Goal: Information Seeking & Learning: Find specific fact

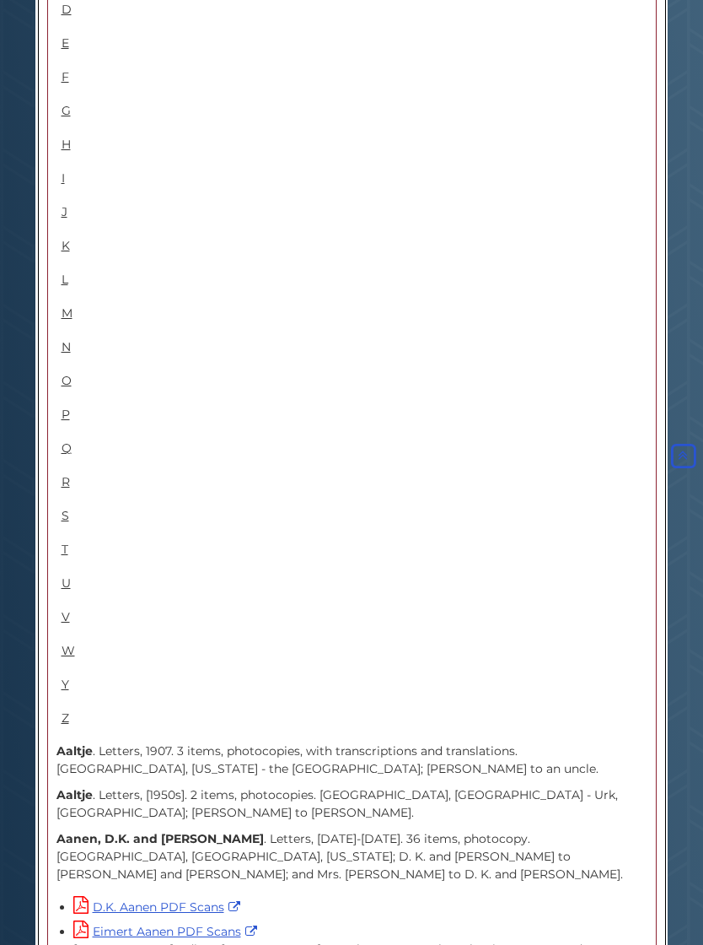
scroll to position [1167, 0]
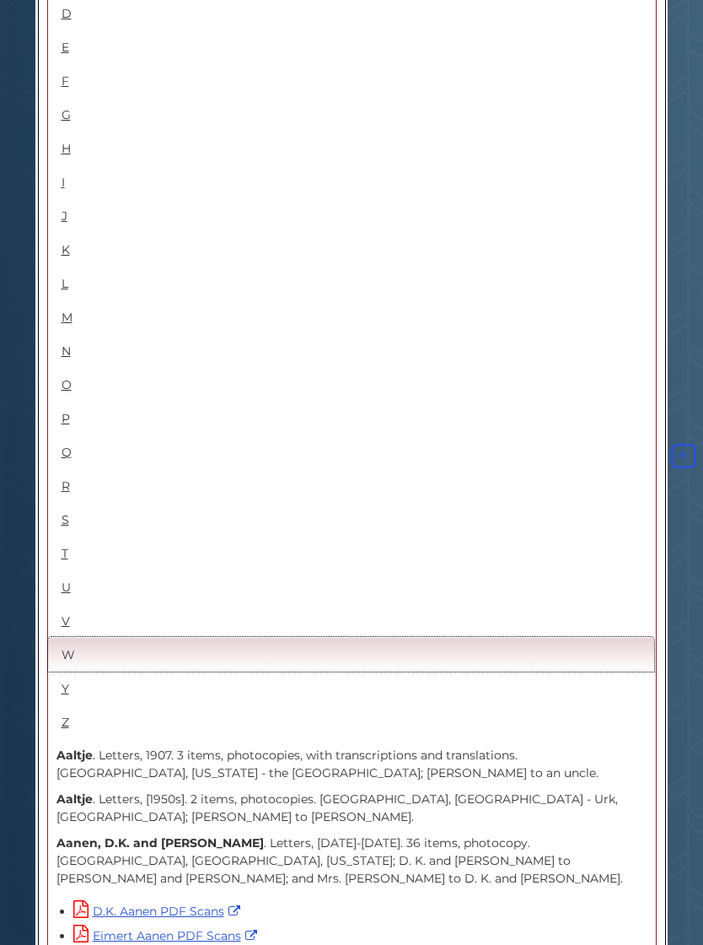
click at [71, 637] on link "W" at bounding box center [351, 654] width 606 height 35
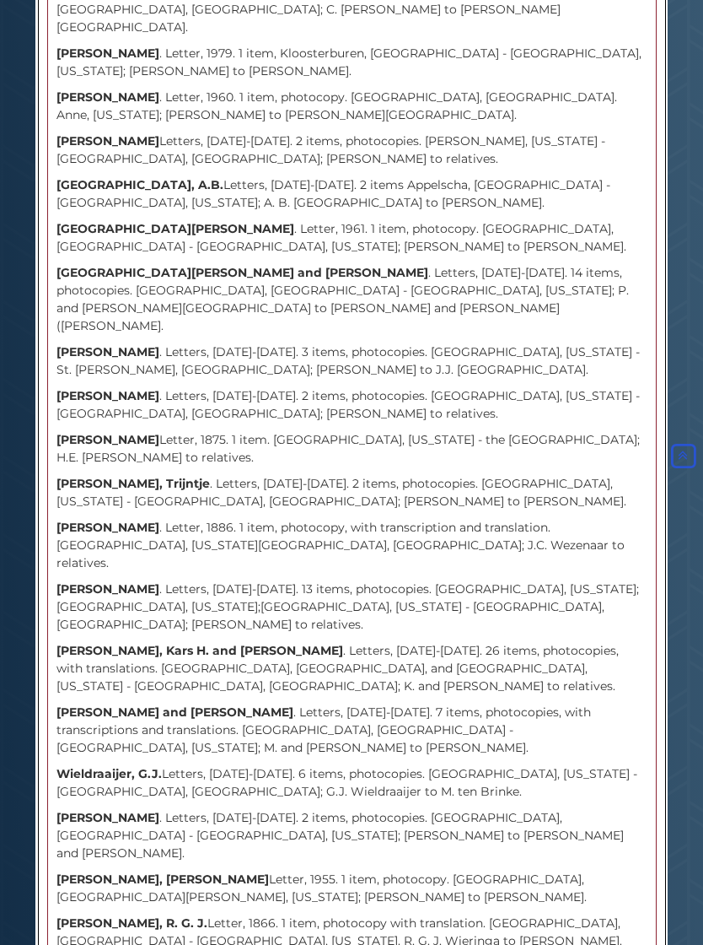
scroll to position [3115, 0]
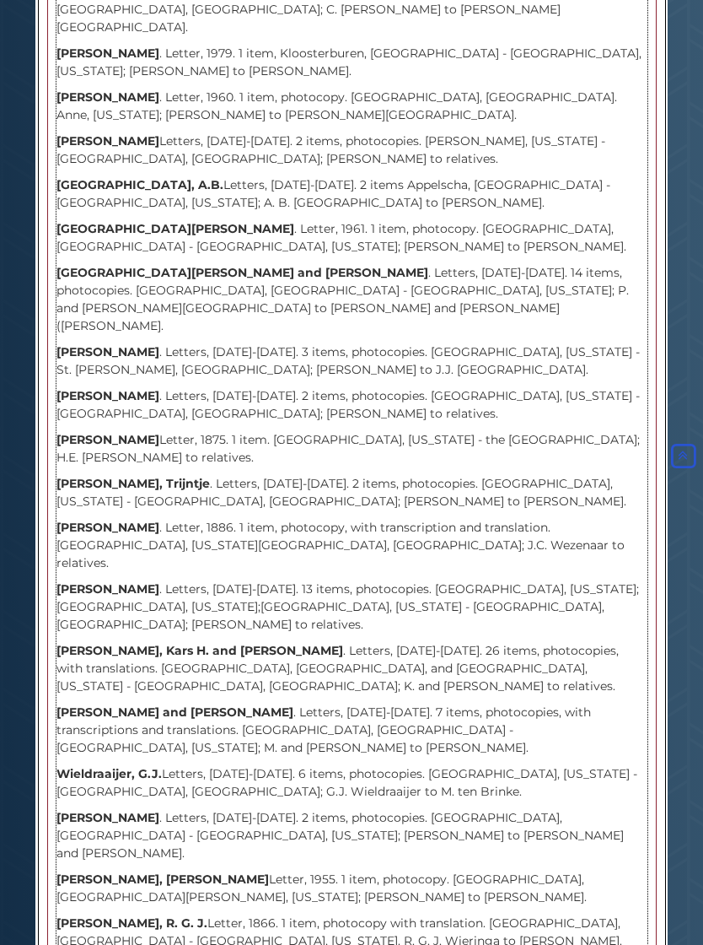
click at [119, 767] on strong "Wieldraaijer, G.J." at bounding box center [109, 774] width 105 height 15
click at [110, 766] on strong "Wieldraaijer, G.J." at bounding box center [109, 773] width 105 height 15
click at [132, 766] on strong "Wieldraaijer, G.J." at bounding box center [109, 773] width 105 height 15
click at [131, 766] on strong "Wieldraaijer, G.J." at bounding box center [109, 773] width 105 height 15
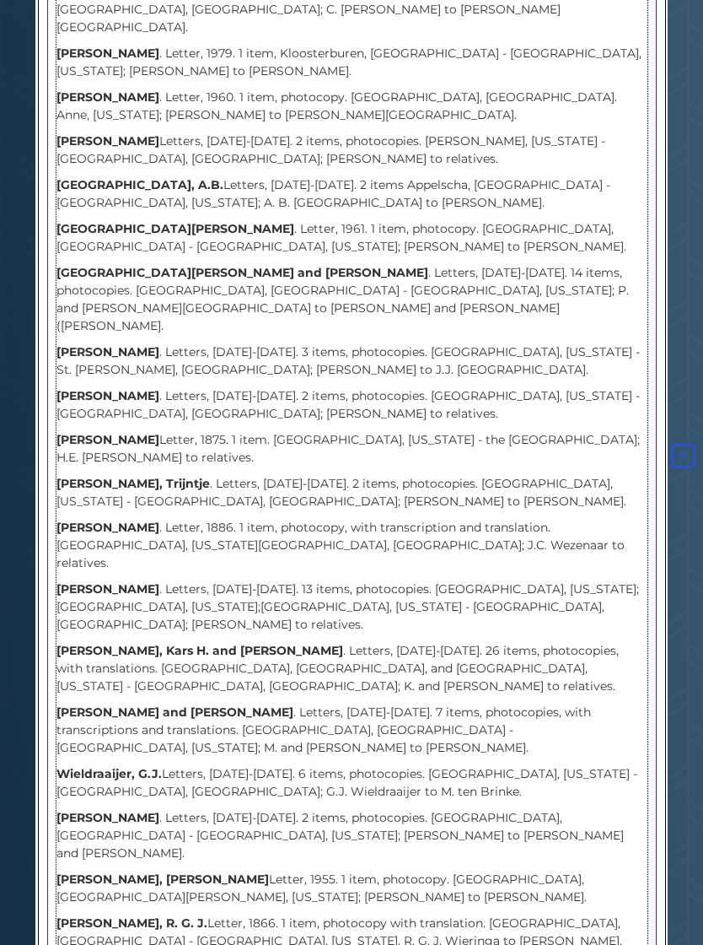
click at [127, 766] on strong "Wieldraaijer, G.J." at bounding box center [109, 773] width 105 height 15
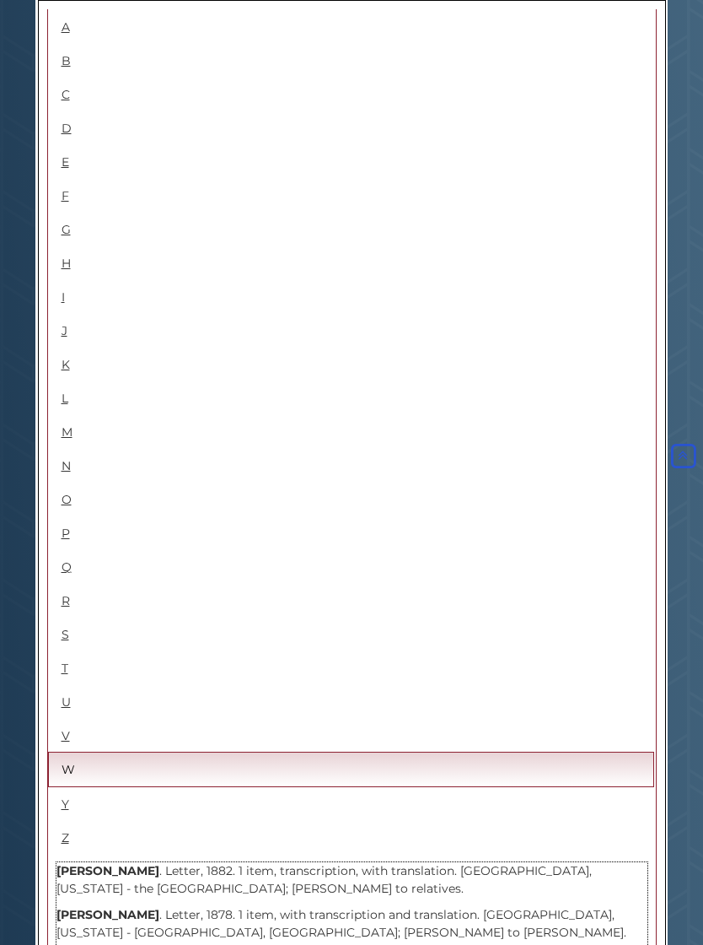
scroll to position [1049, 0]
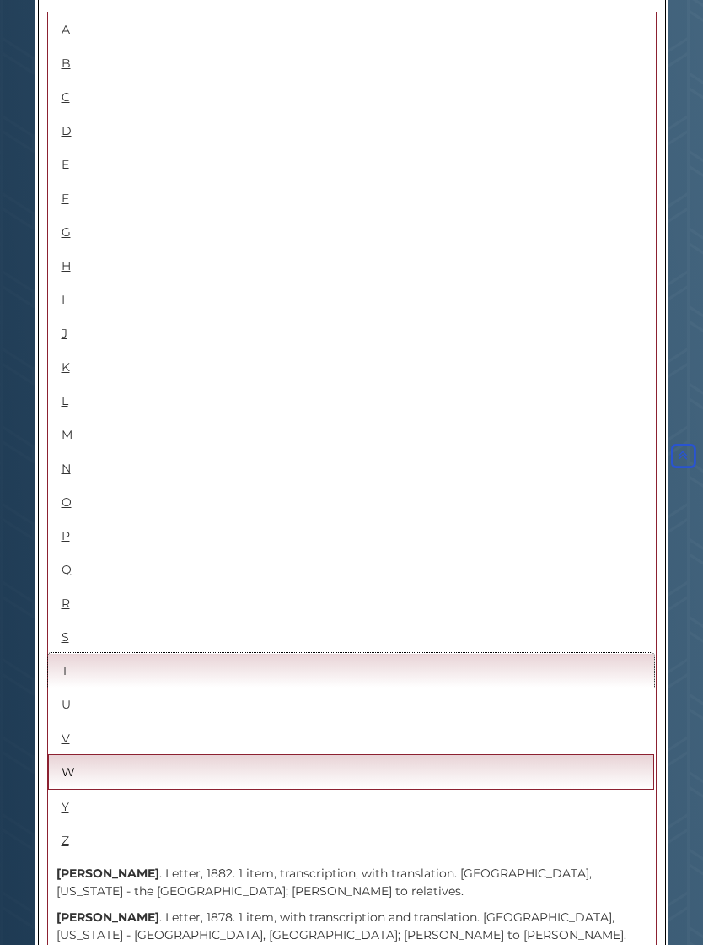
click at [68, 653] on link "T" at bounding box center [351, 670] width 606 height 35
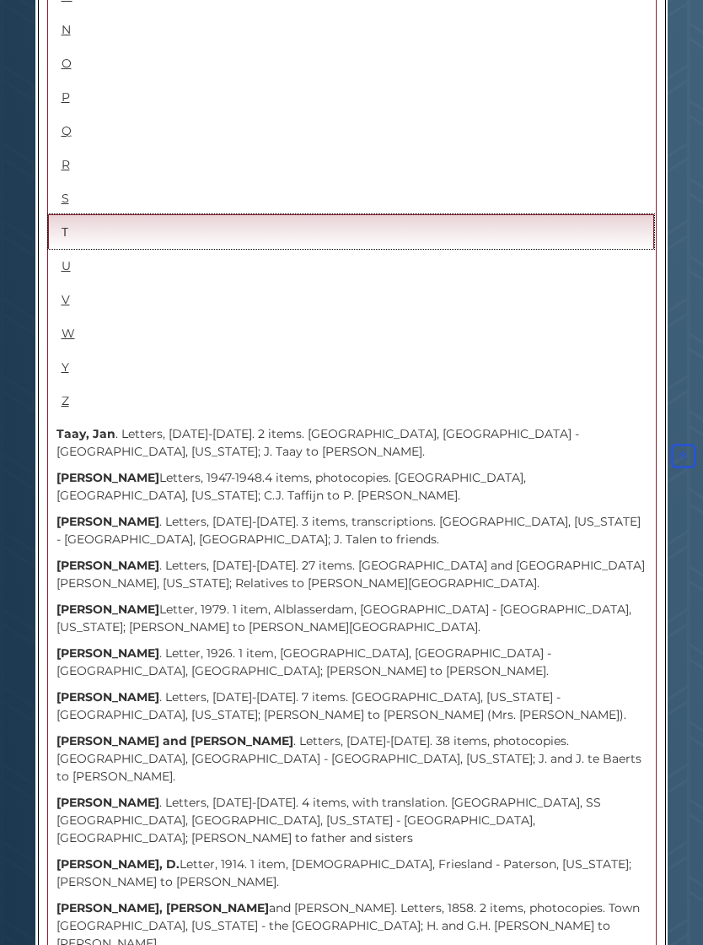
scroll to position [1483, 0]
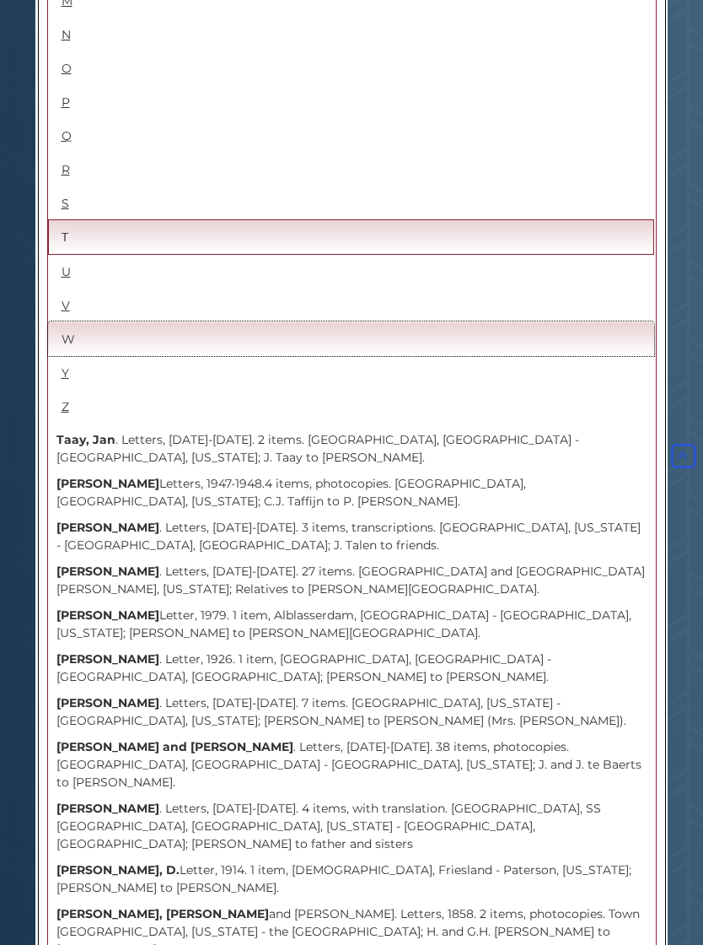
click at [59, 321] on link "W" at bounding box center [351, 338] width 606 height 35
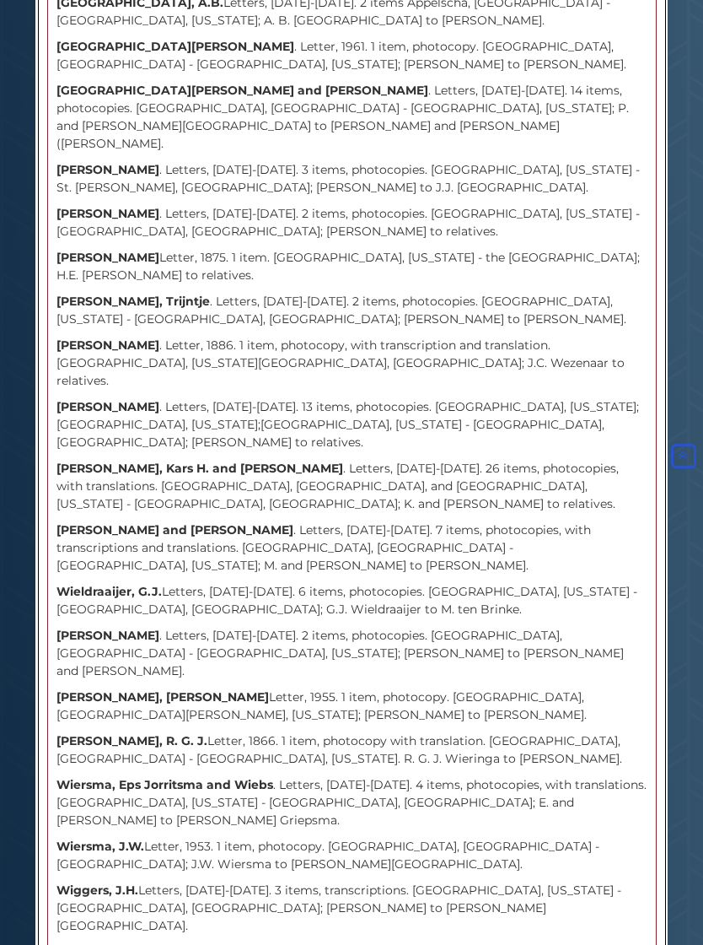
scroll to position [3295, 0]
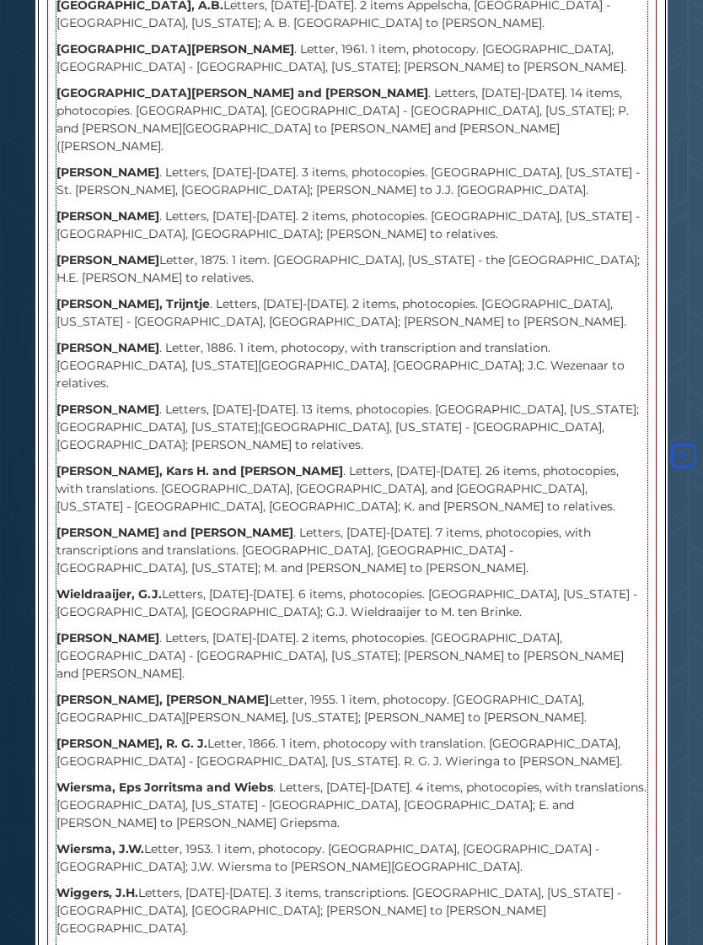
click at [98, 587] on strong "Wieldraaijer, G.J." at bounding box center [109, 594] width 105 height 15
click at [95, 586] on strong "Wieldraaijer, G.J." at bounding box center [109, 593] width 105 height 15
click at [92, 586] on strong "Wieldraaijer, G.J." at bounding box center [109, 593] width 105 height 15
click at [91, 586] on strong "Wieldraaijer, G.J." at bounding box center [109, 593] width 105 height 15
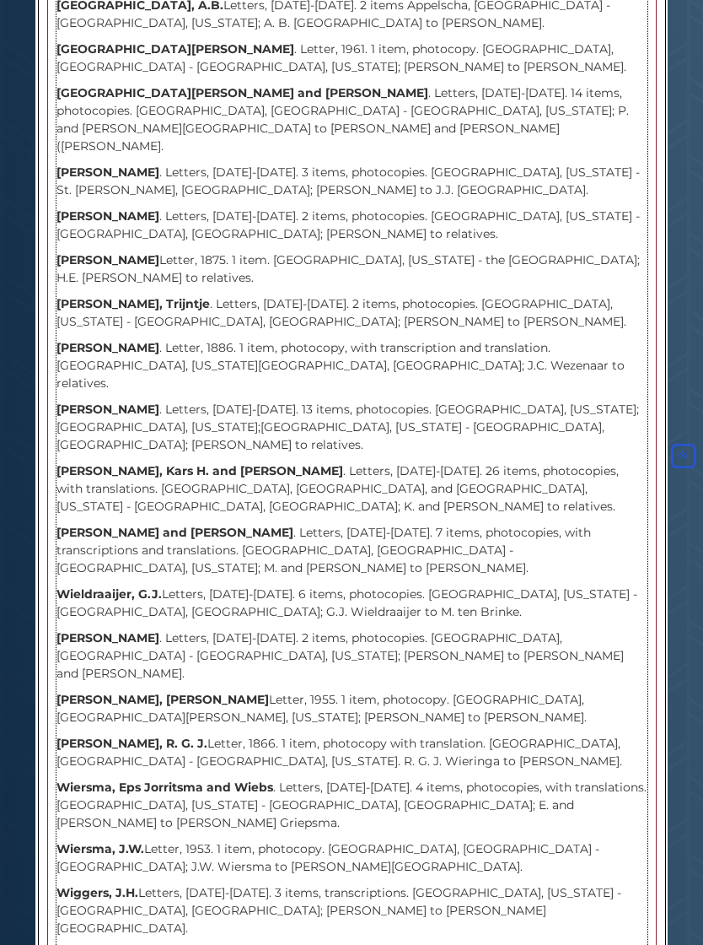
click at [91, 586] on strong "Wieldraaijer, G.J." at bounding box center [109, 593] width 105 height 15
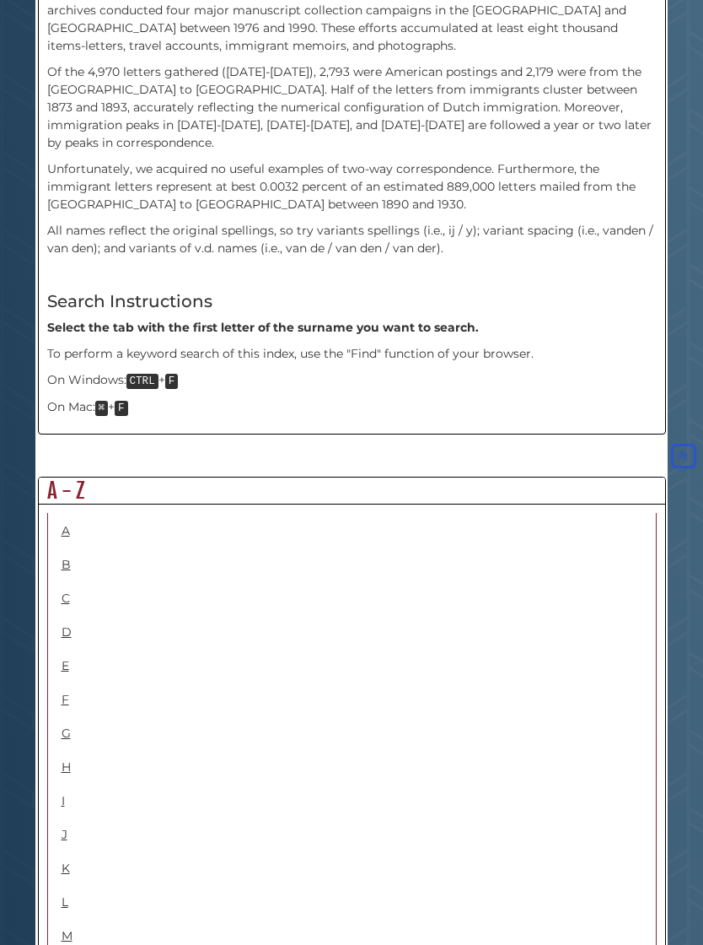
scroll to position [503, 0]
